Goal: Task Accomplishment & Management: Manage account settings

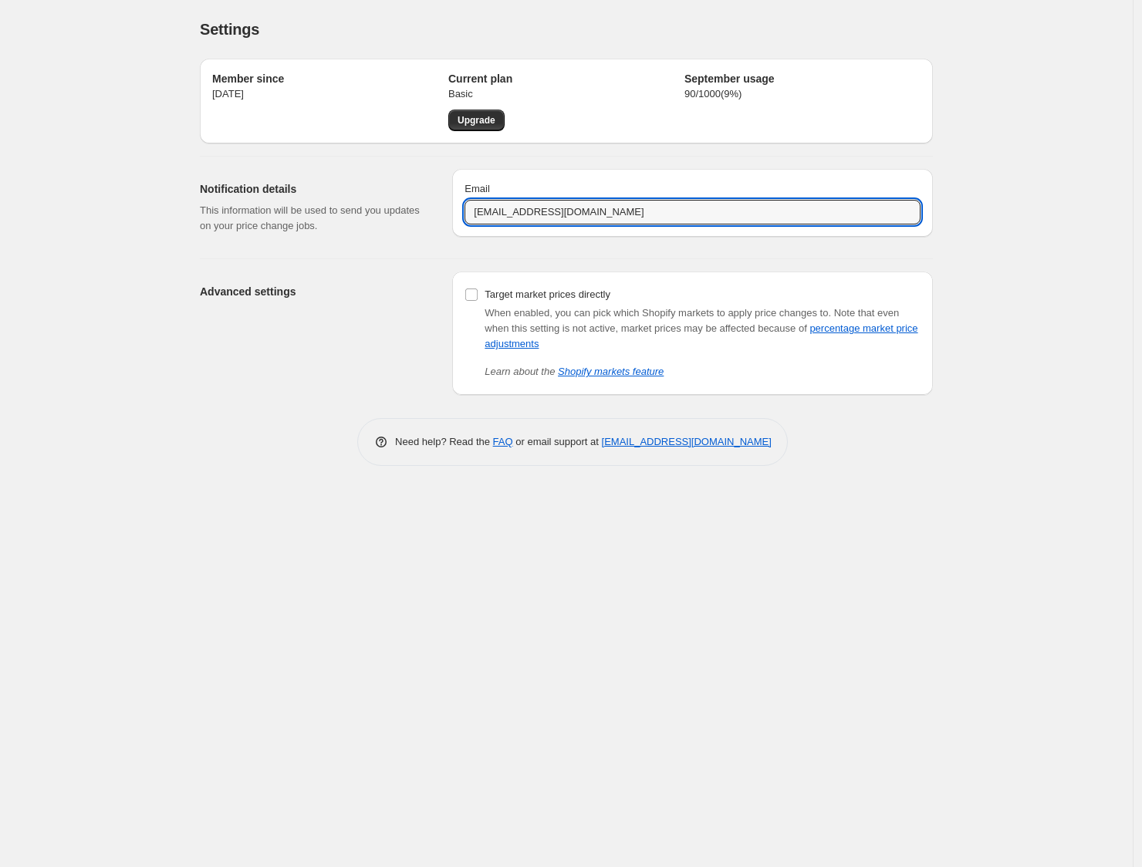
drag, startPoint x: 593, startPoint y: 214, endPoint x: 426, endPoint y: 214, distance: 167.5
click at [426, 214] on div "Notification details This information will be used to send you updates on your …" at bounding box center [561, 202] width 746 height 90
type input "[EMAIL_ADDRESS][DOMAIN_NAME]"
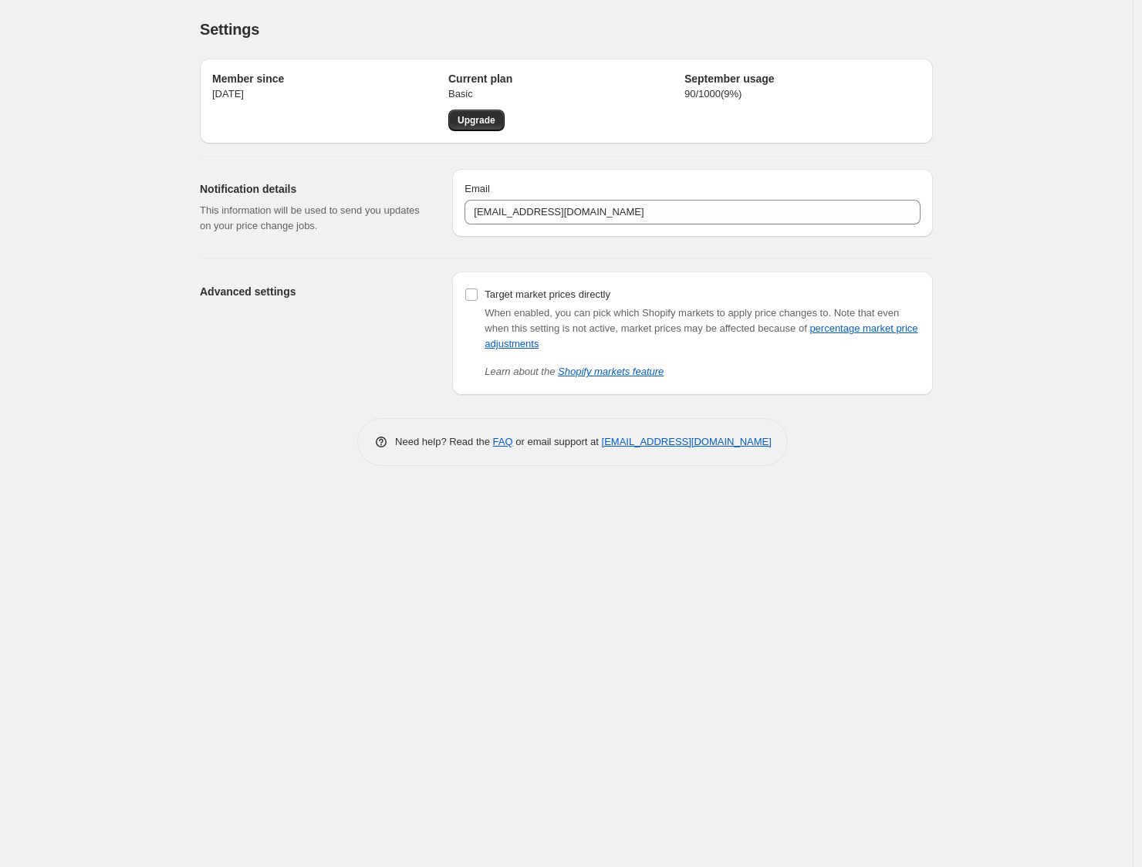
click at [553, 259] on div "Advanced settings Target market prices directly When enabled, you can pick whic…" at bounding box center [566, 327] width 733 height 137
